Goal: Find specific page/section

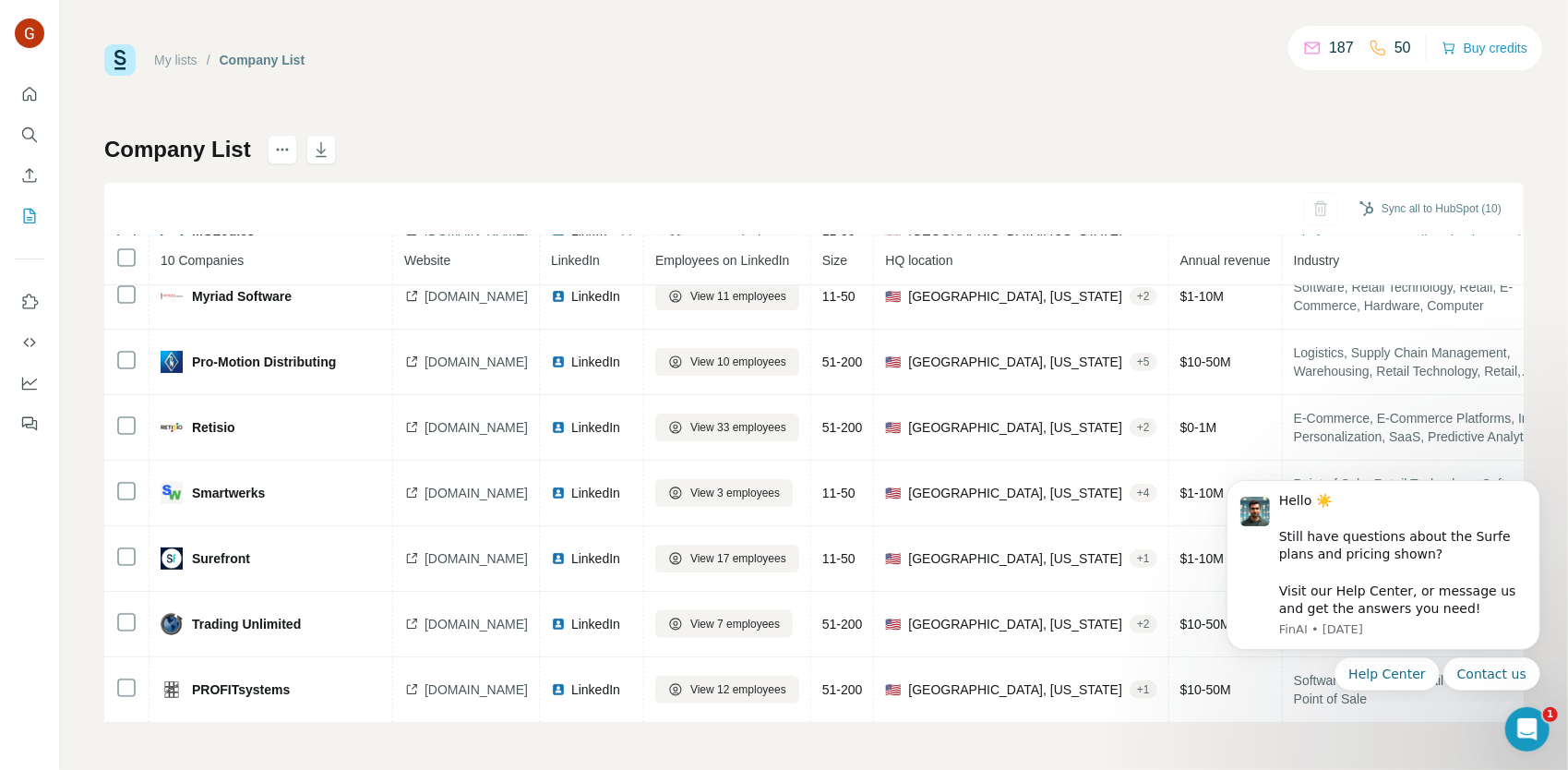
scroll to position [230, 0]
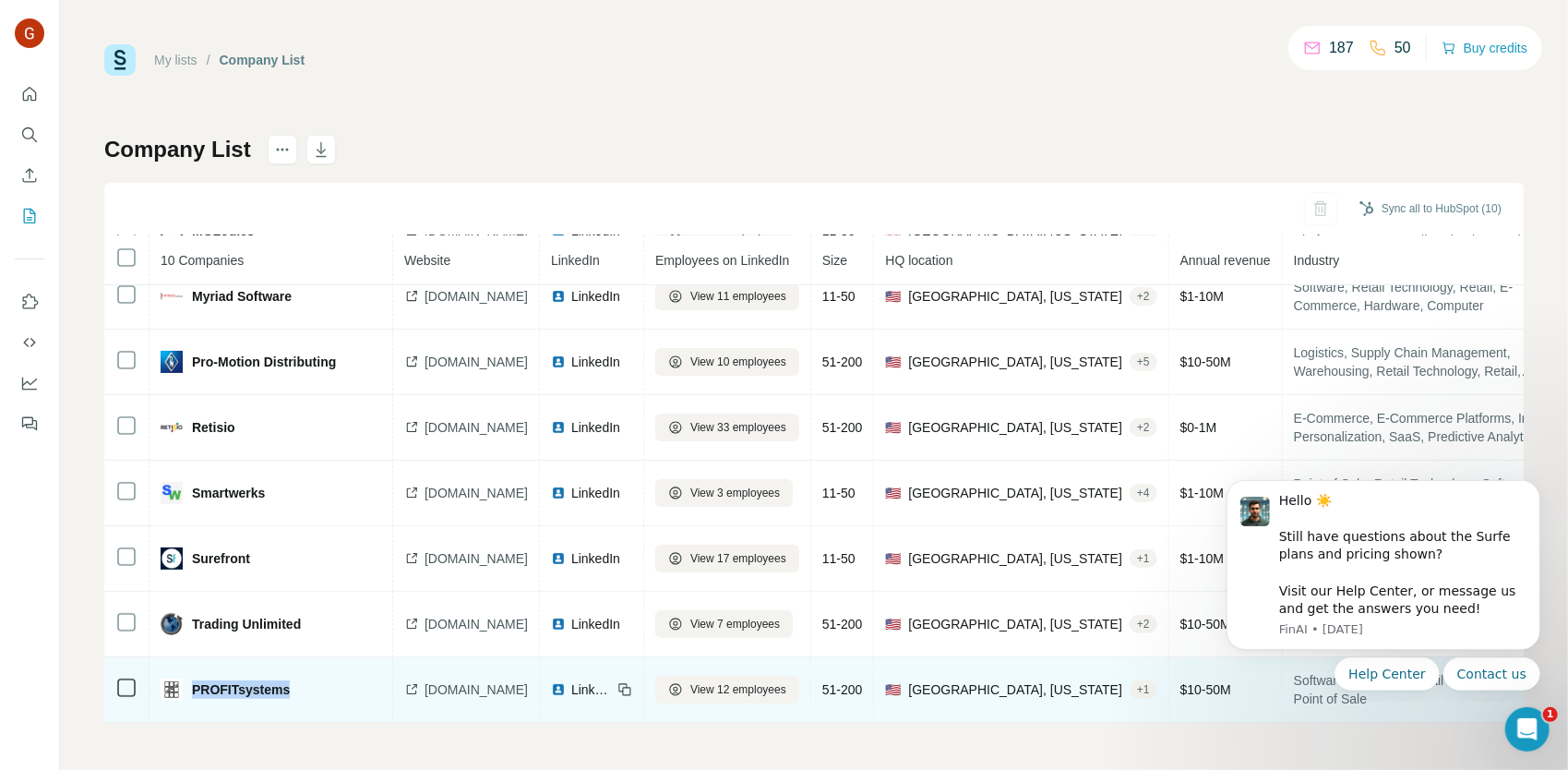
drag, startPoint x: 302, startPoint y: 683, endPoint x: 191, endPoint y: 695, distance: 111.6
click at [191, 695] on td "PROFITsystems" at bounding box center [271, 690] width 244 height 66
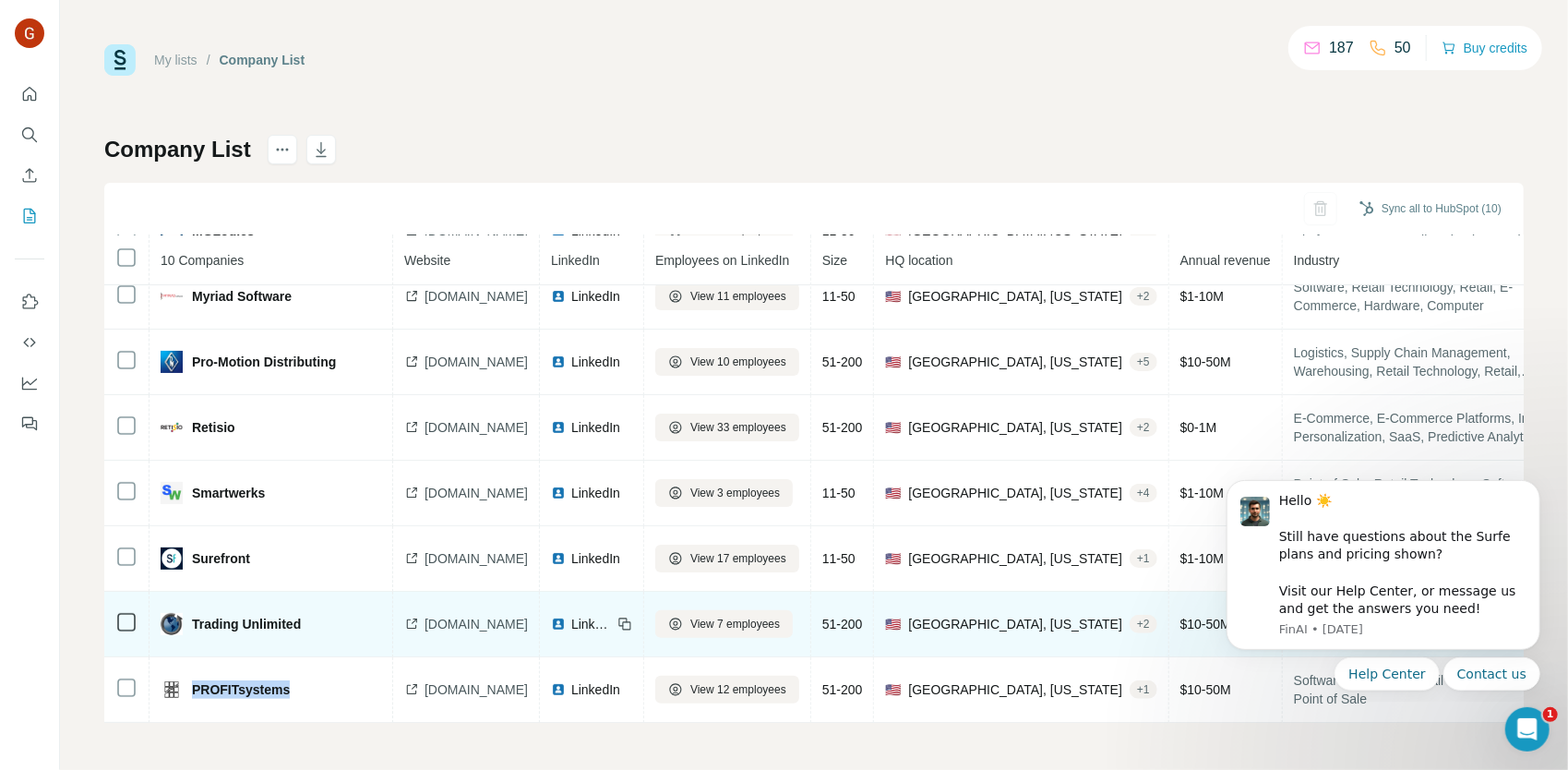
copy span "PROFITsystems"
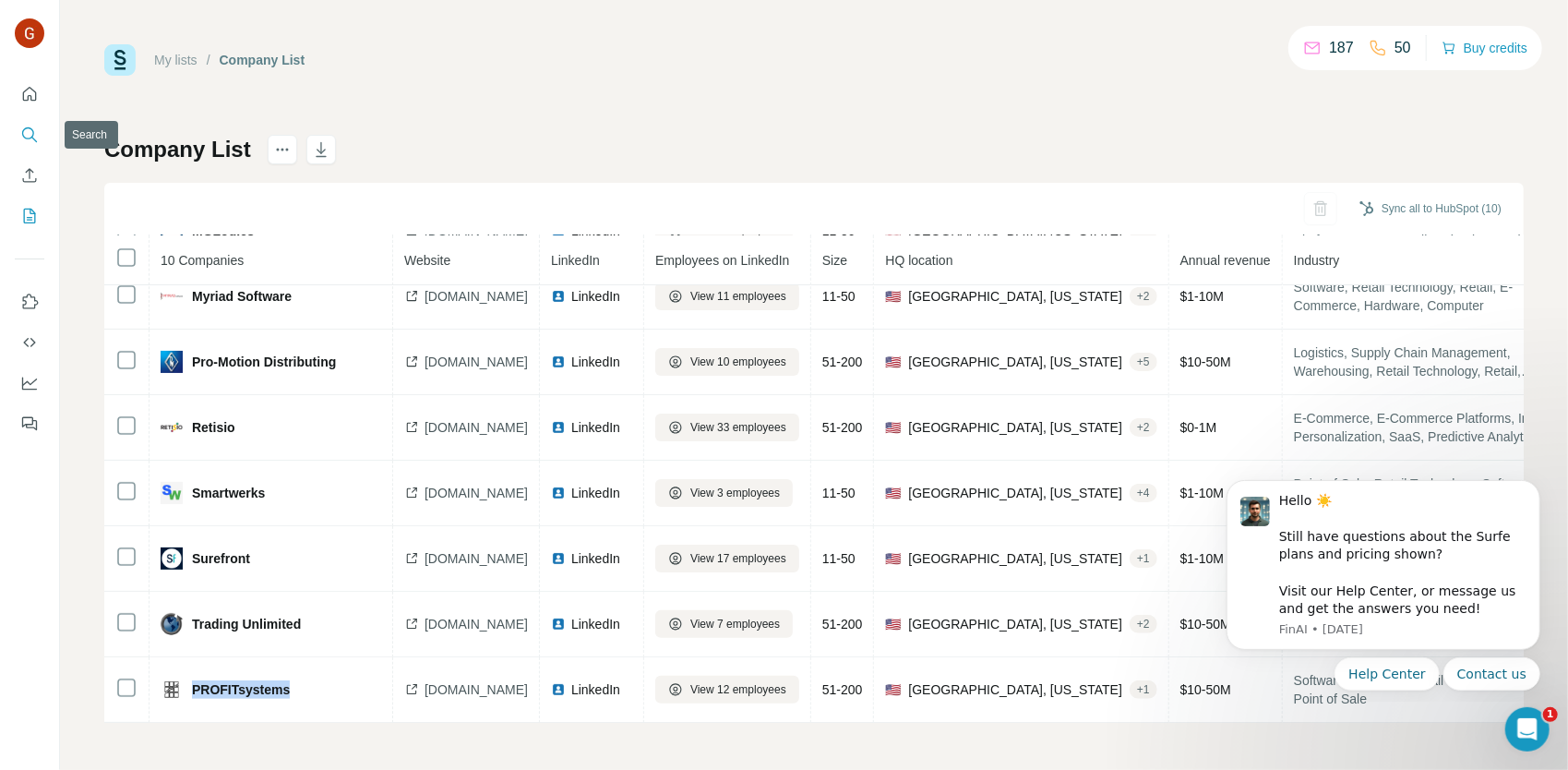
click at [29, 133] on icon "Search" at bounding box center [29, 134] width 19 height 19
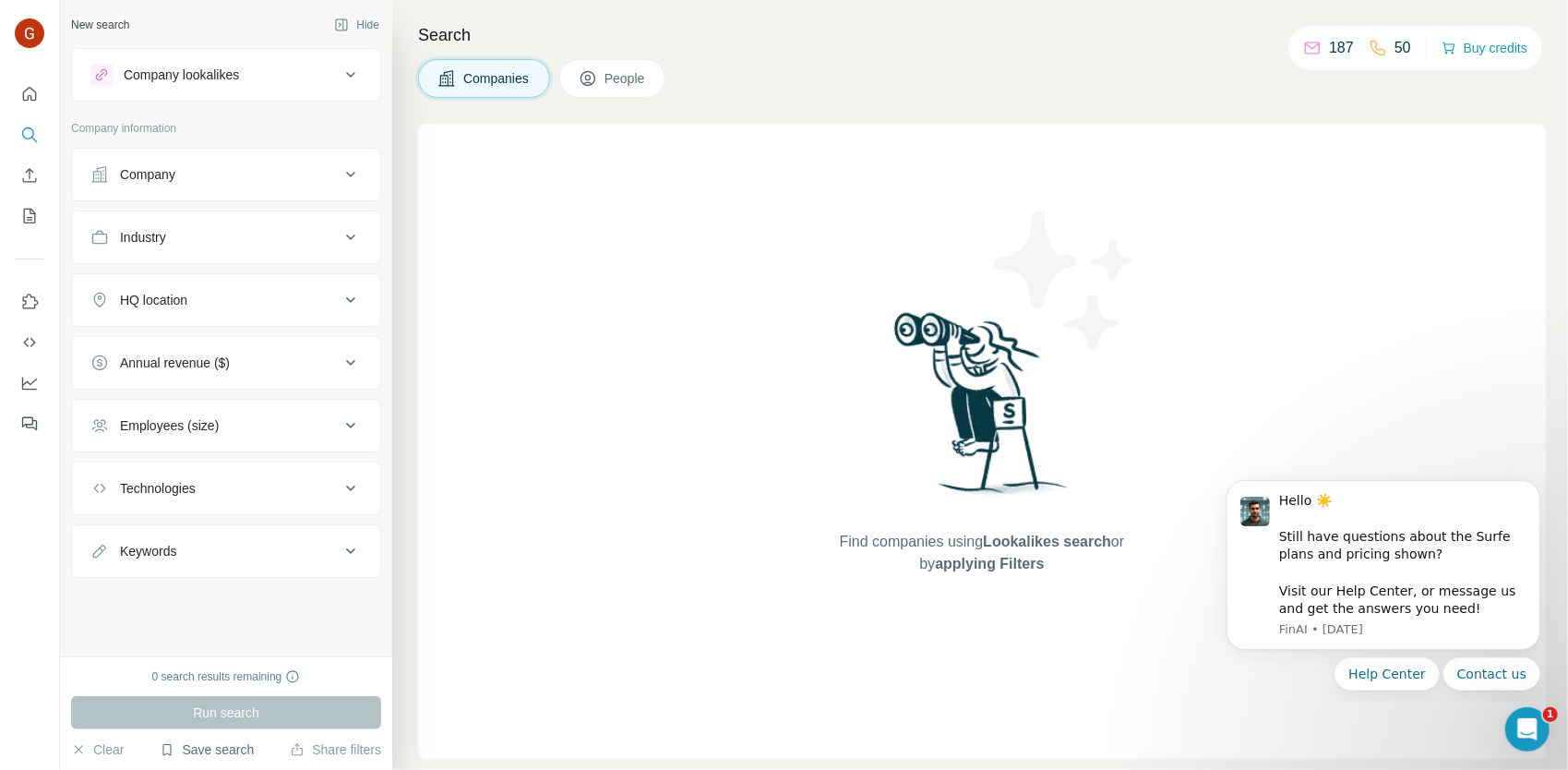
click at [210, 754] on button "Save search" at bounding box center [206, 748] width 94 height 19
click at [229, 717] on div "View my saved searches" at bounding box center [257, 717] width 195 height 37
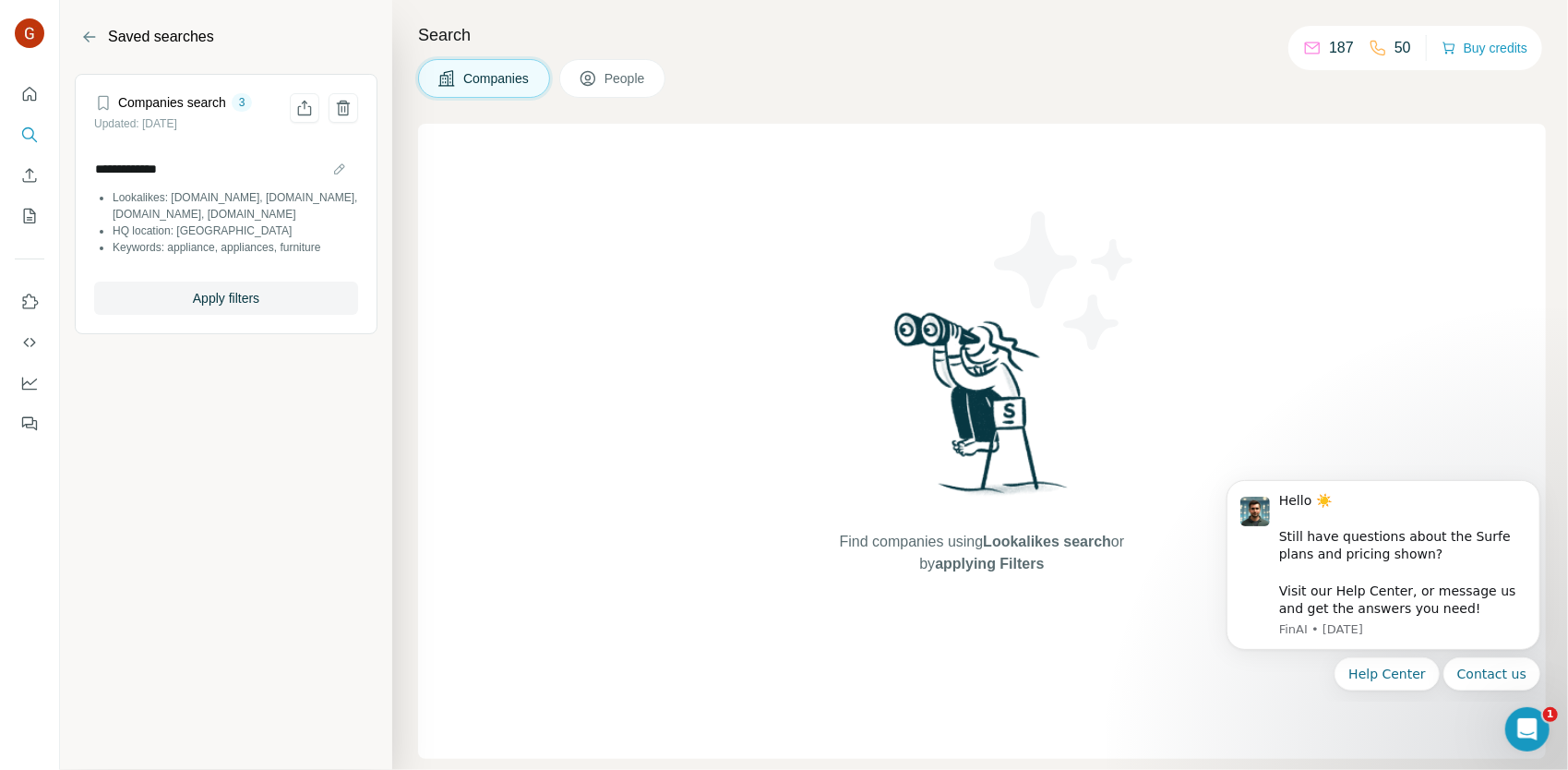
click at [174, 103] on h4 "Companies search" at bounding box center [172, 102] width 108 height 19
click at [249, 292] on span "Apply filters" at bounding box center [226, 297] width 67 height 19
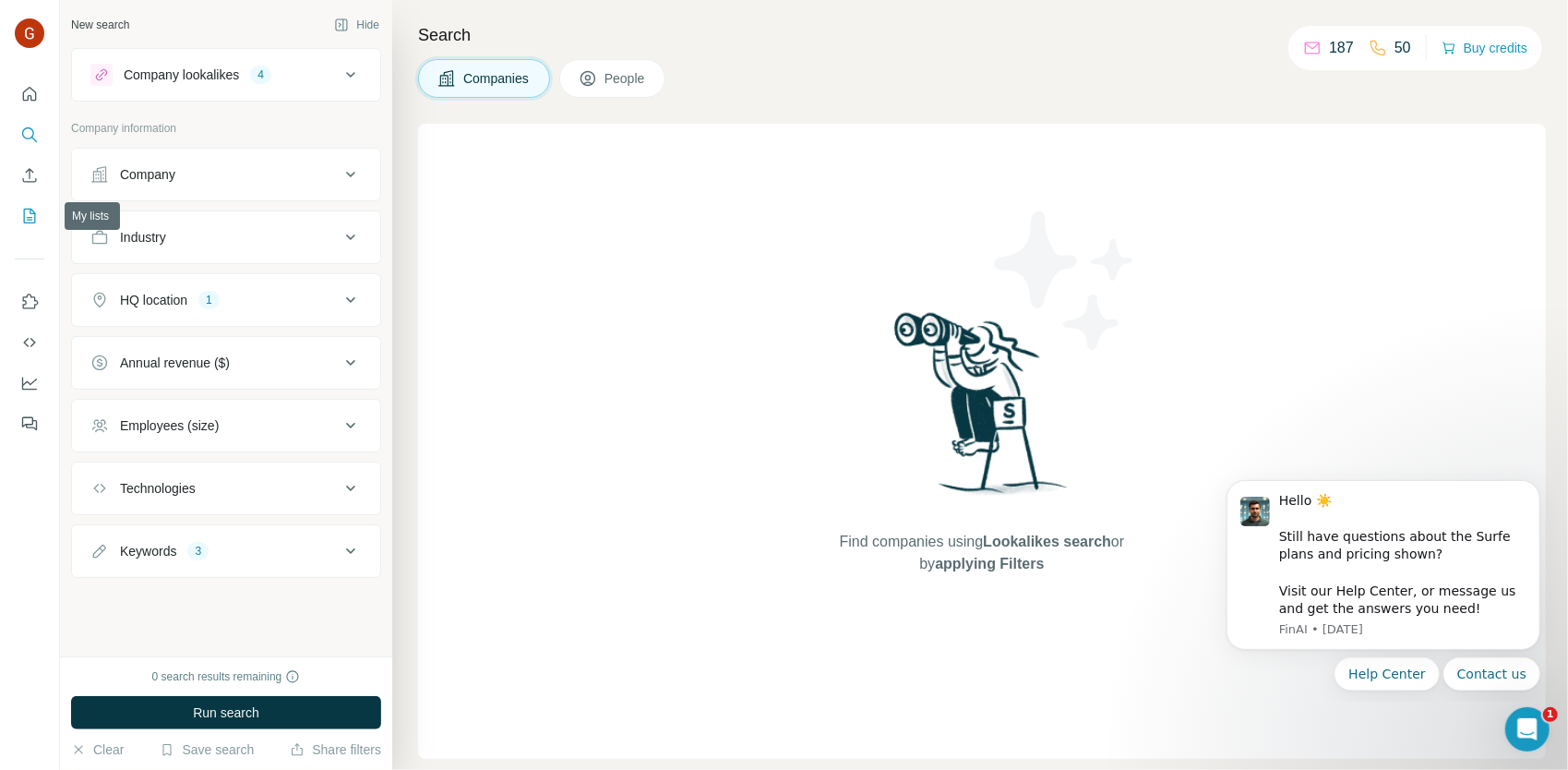
click at [27, 206] on icon "My lists" at bounding box center [29, 215] width 19 height 19
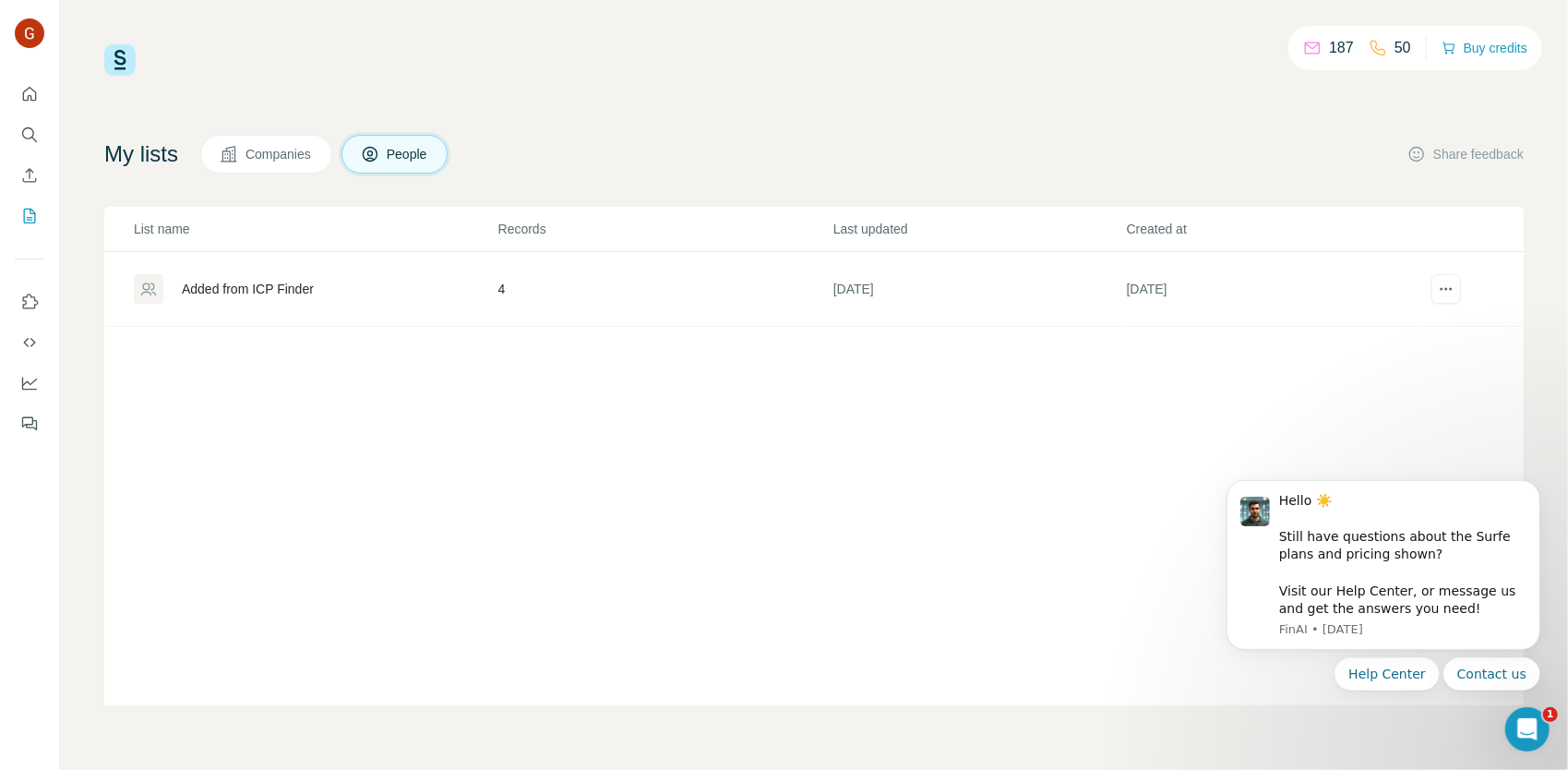
click at [293, 298] on div "Added from ICP Finder" at bounding box center [315, 289] width 363 height 29
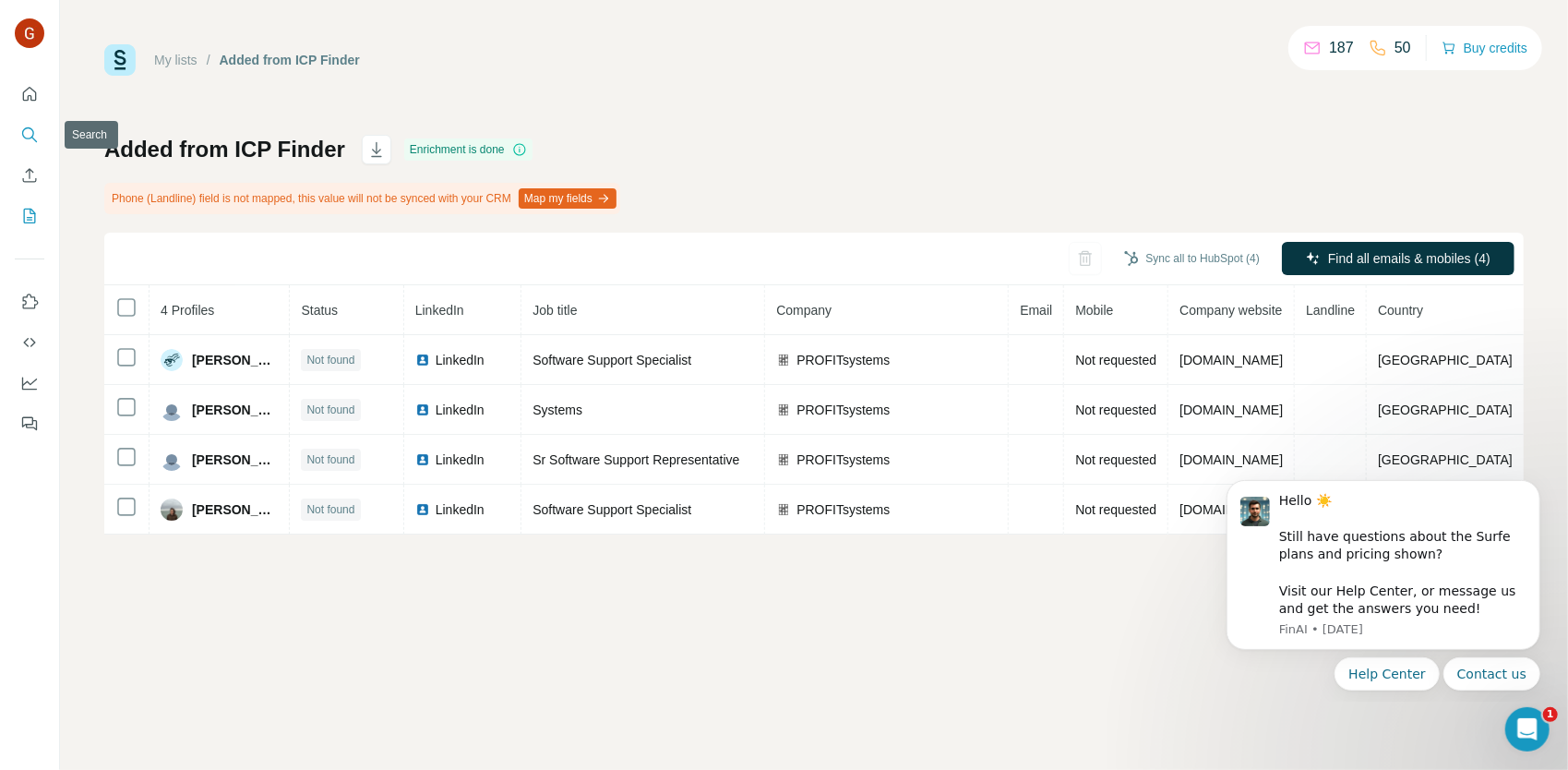
click at [24, 134] on icon "Search" at bounding box center [29, 134] width 19 height 19
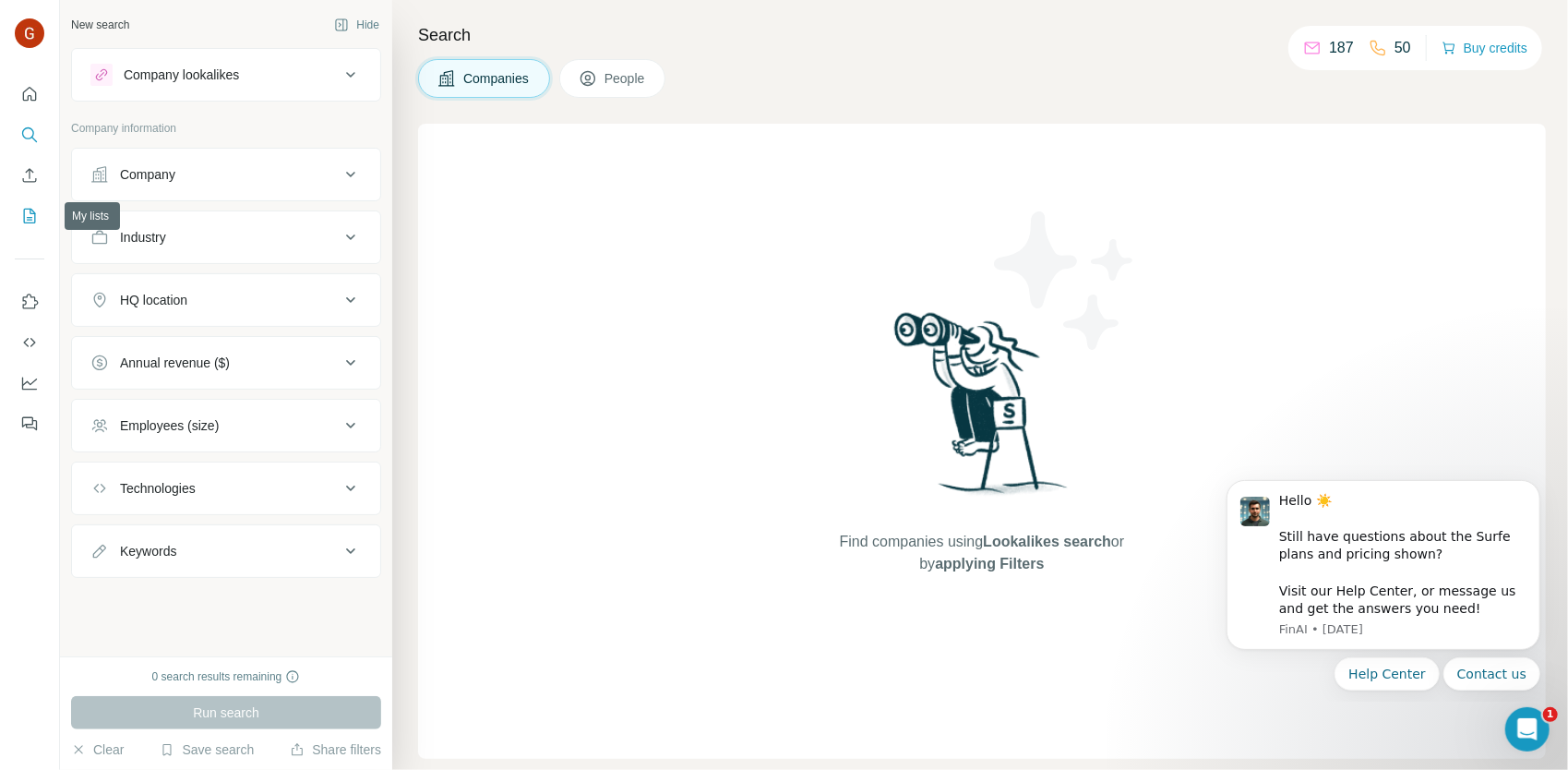
click at [33, 217] on icon "My lists" at bounding box center [29, 215] width 19 height 19
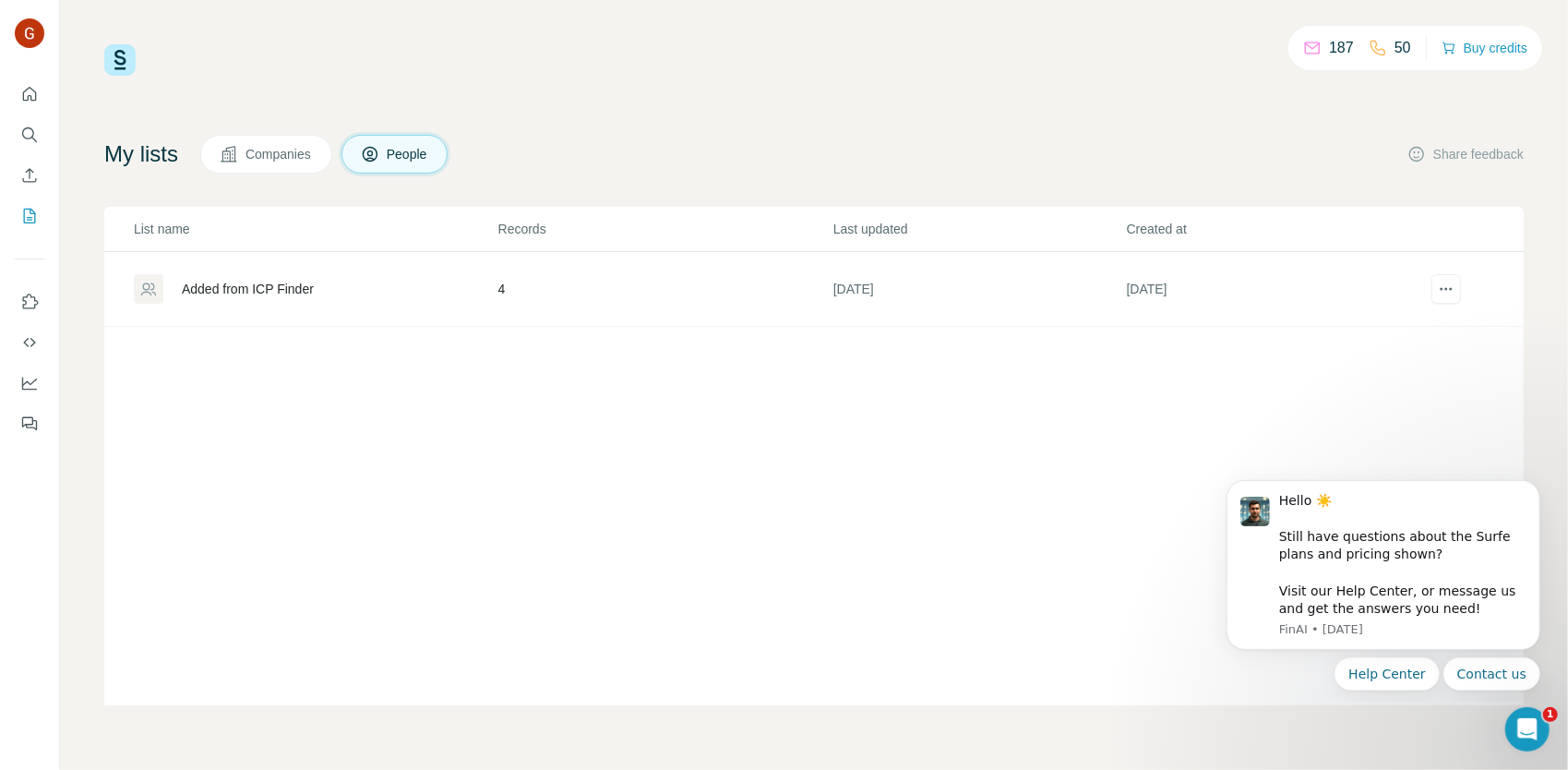
click at [261, 170] on button "Companies" at bounding box center [266, 155] width 132 height 39
click at [264, 300] on div "Company List" at bounding box center [315, 289] width 363 height 29
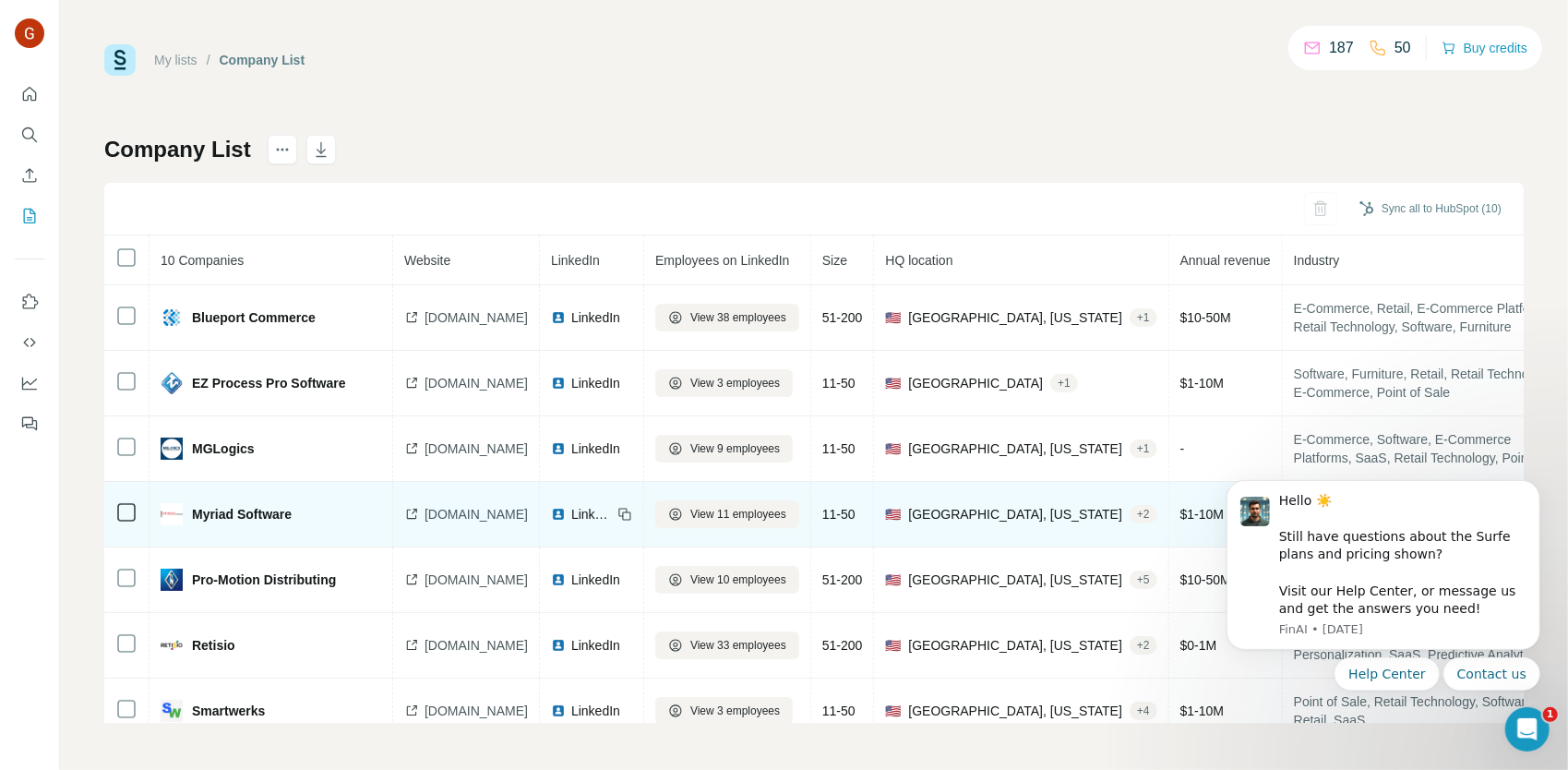
click at [485, 522] on span "[DOMAIN_NAME]" at bounding box center [476, 514] width 104 height 19
drag, startPoint x: 322, startPoint y: 521, endPoint x: 196, endPoint y: 528, distance: 126.2
click at [196, 528] on td "Myriad Software" at bounding box center [271, 514] width 244 height 66
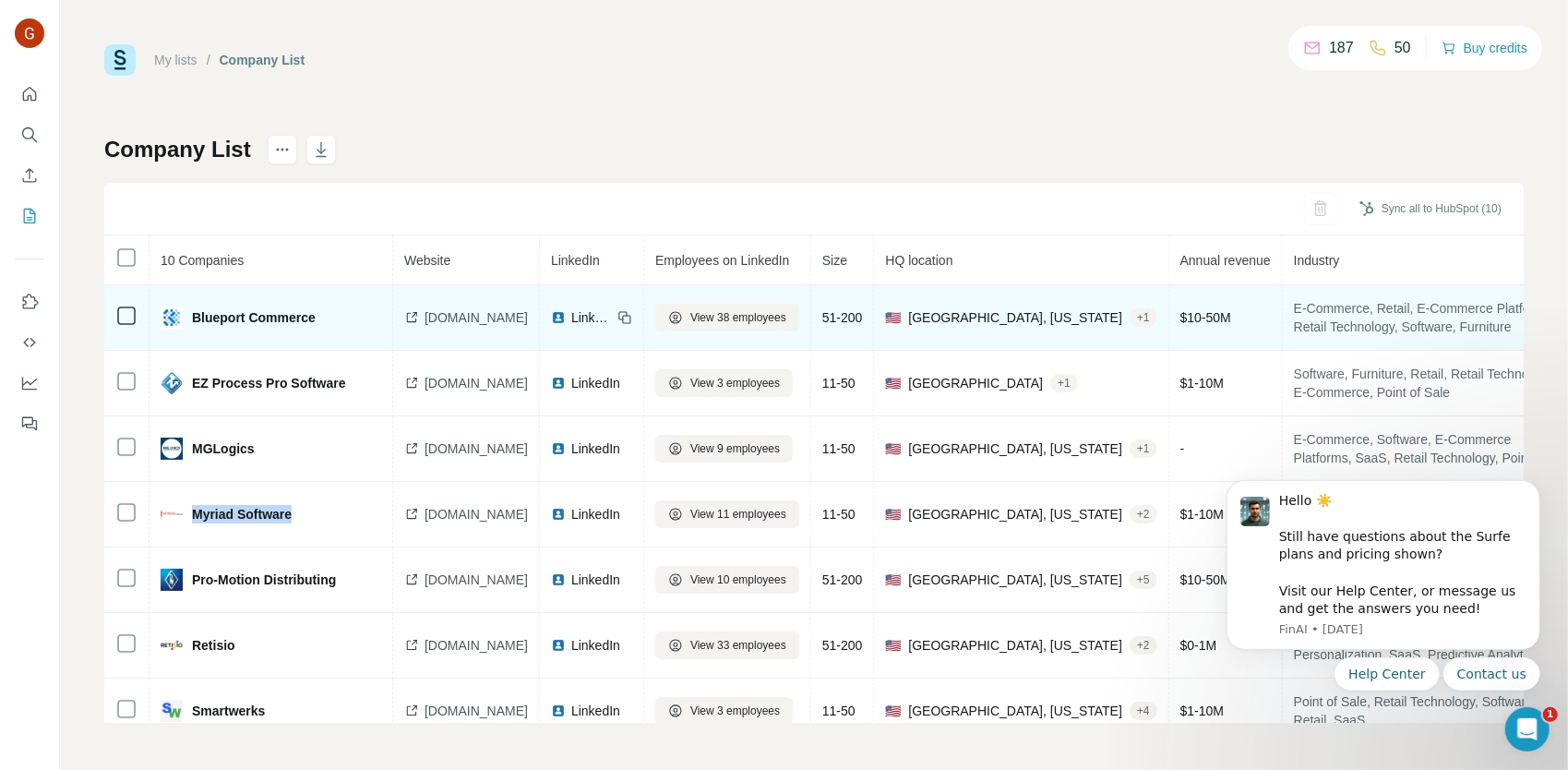
copy span "Myriad Software"
